Goal: Find specific page/section: Find specific page/section

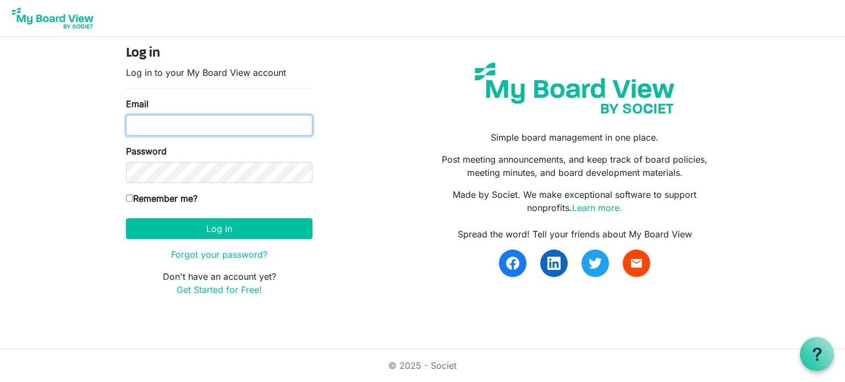
click at [199, 124] on input "Email" at bounding box center [219, 125] width 186 height 21
type input "[EMAIL_ADDRESS][DOMAIN_NAME]"
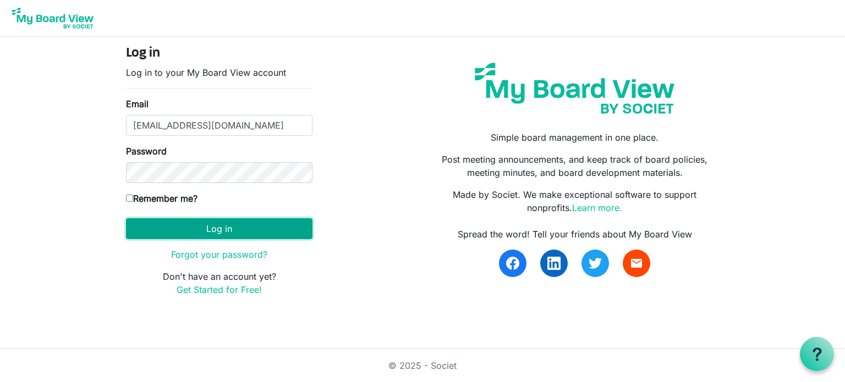
click at [216, 226] on button "Log in" at bounding box center [219, 228] width 186 height 21
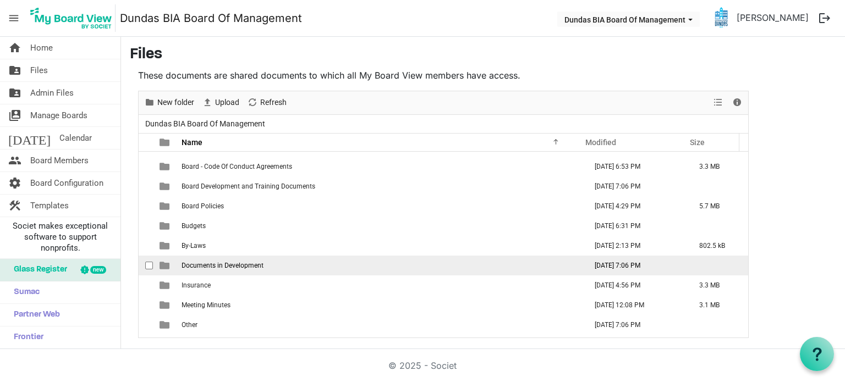
scroll to position [51, 0]
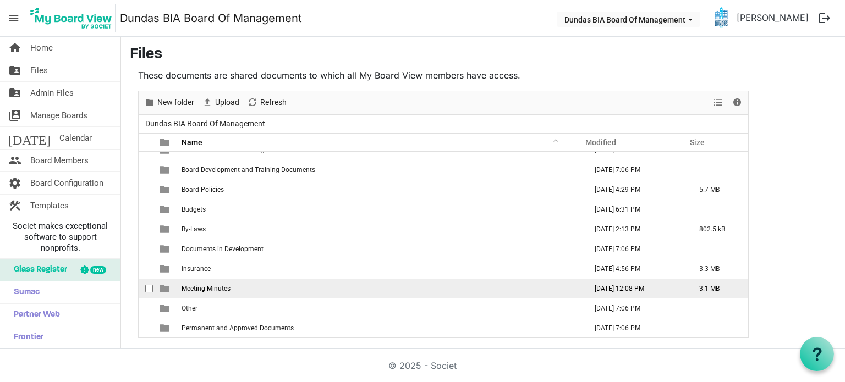
click at [221, 288] on span "Meeting Minutes" at bounding box center [206, 289] width 49 height 8
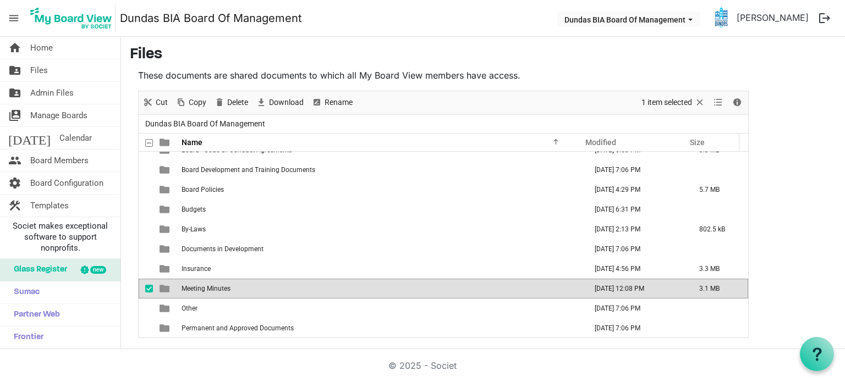
click at [221, 288] on span "Meeting Minutes" at bounding box center [206, 289] width 49 height 8
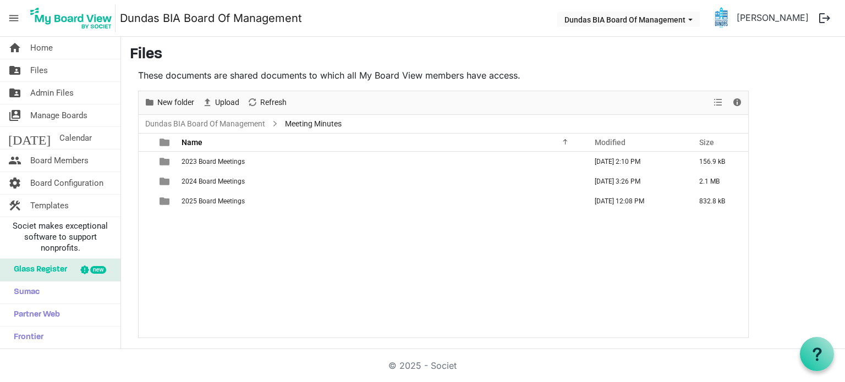
scroll to position [0, 0]
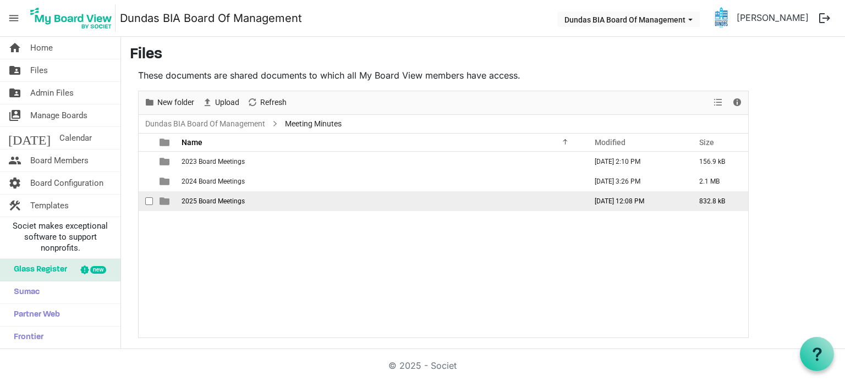
click at [216, 197] on span "2025 Board Meetings" at bounding box center [213, 201] width 63 height 8
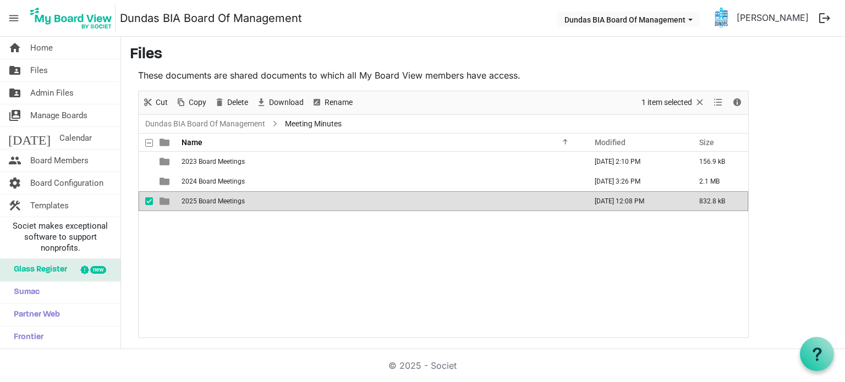
click at [216, 197] on span "2025 Board Meetings" at bounding box center [213, 201] width 63 height 8
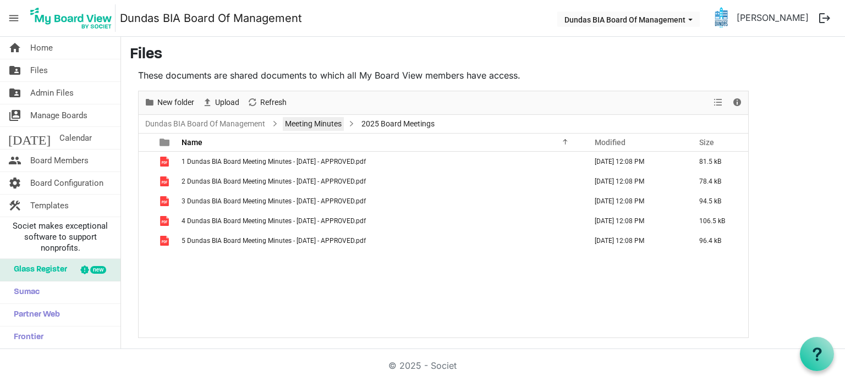
click at [297, 123] on link "Meeting Minutes" at bounding box center [313, 124] width 61 height 14
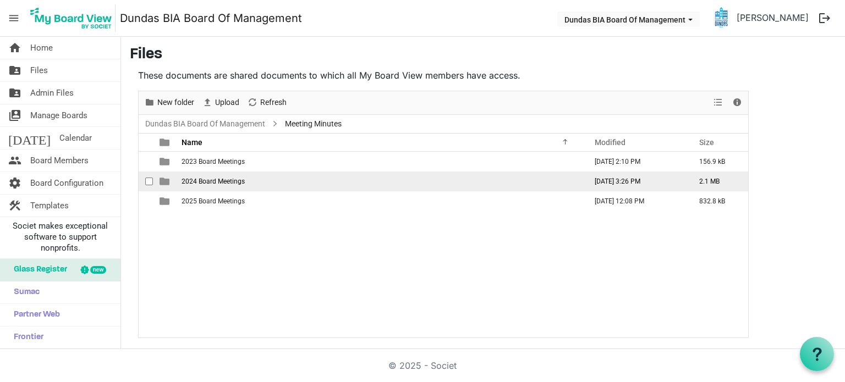
click at [209, 180] on span "2024 Board Meetings" at bounding box center [213, 182] width 63 height 8
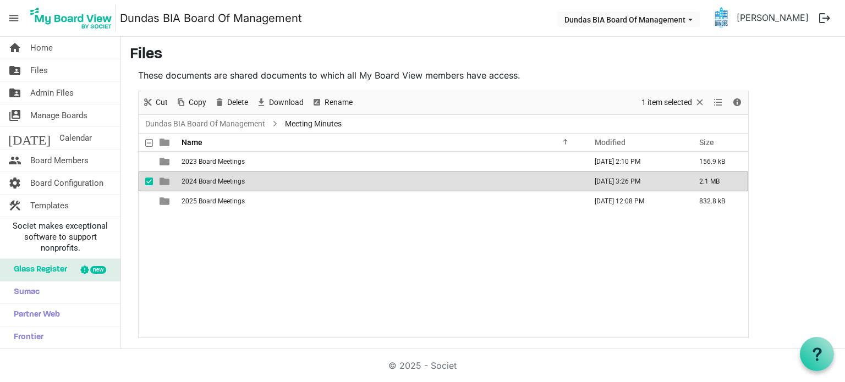
click at [209, 180] on span "2024 Board Meetings" at bounding box center [213, 182] width 63 height 8
